Goal: Find specific page/section

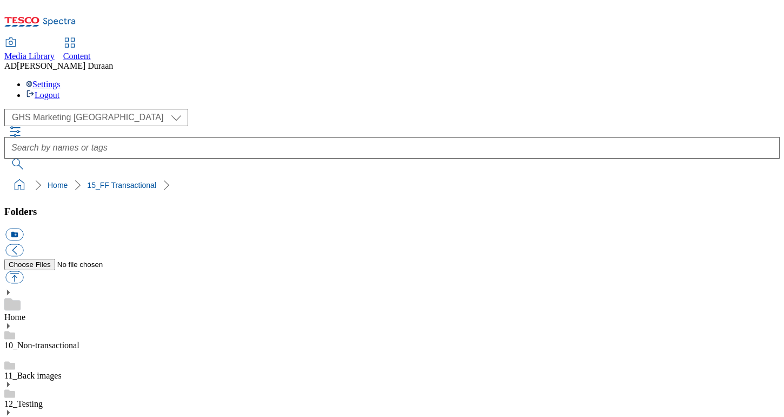
select select "flare-ghs-mktg"
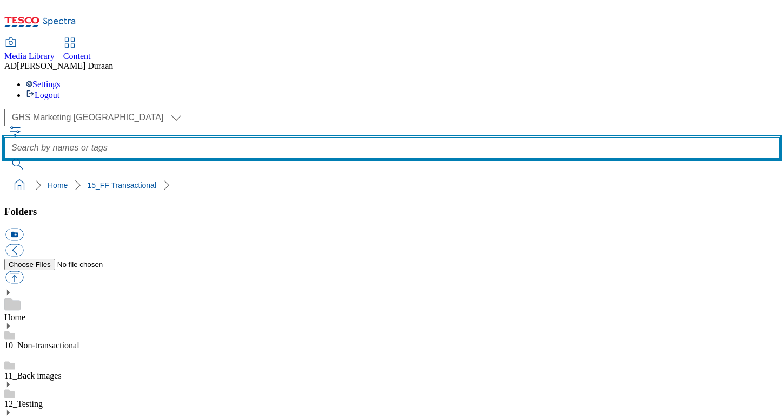
click at [314, 137] on input "text" at bounding box center [392, 148] width 776 height 22
type input "video"
click at [4, 158] on button "submit" at bounding box center [18, 163] width 28 height 11
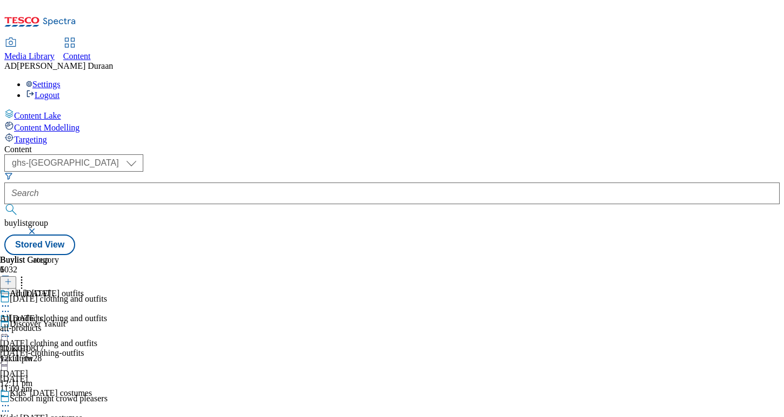
select select "ghs-[GEOGRAPHIC_DATA]"
